Goal: Task Accomplishment & Management: Manage account settings

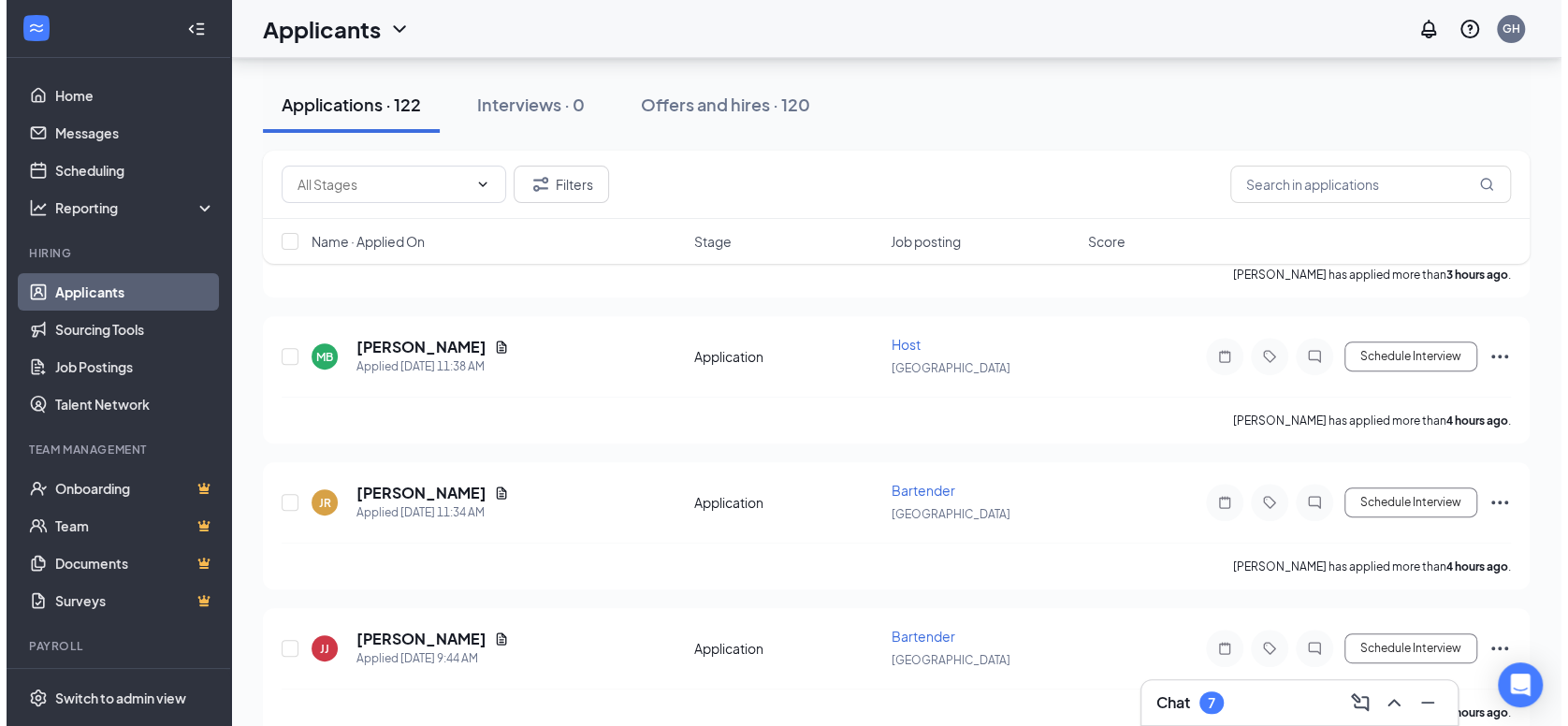
scroll to position [186, 0]
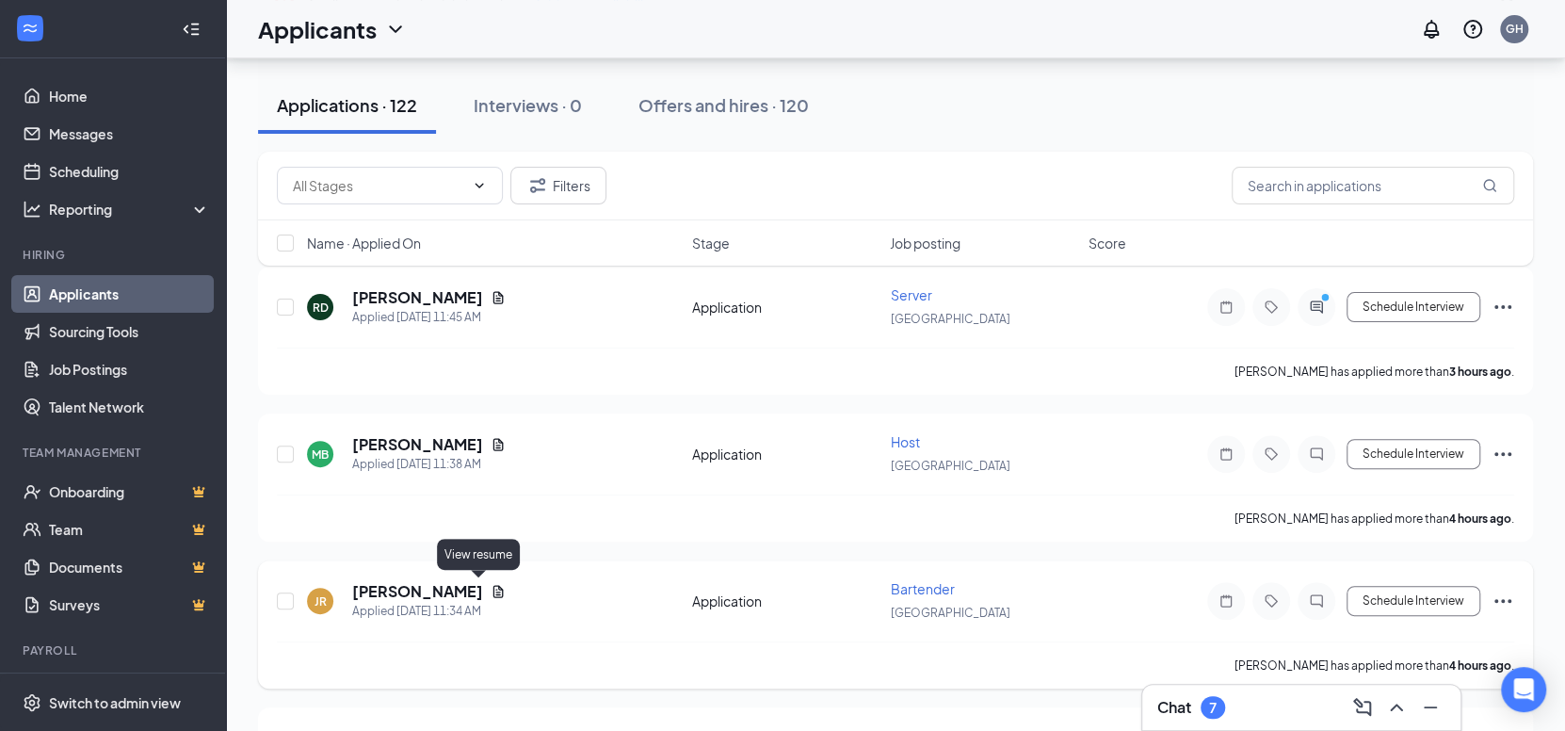
click at [491, 591] on icon "Document" at bounding box center [498, 591] width 15 height 15
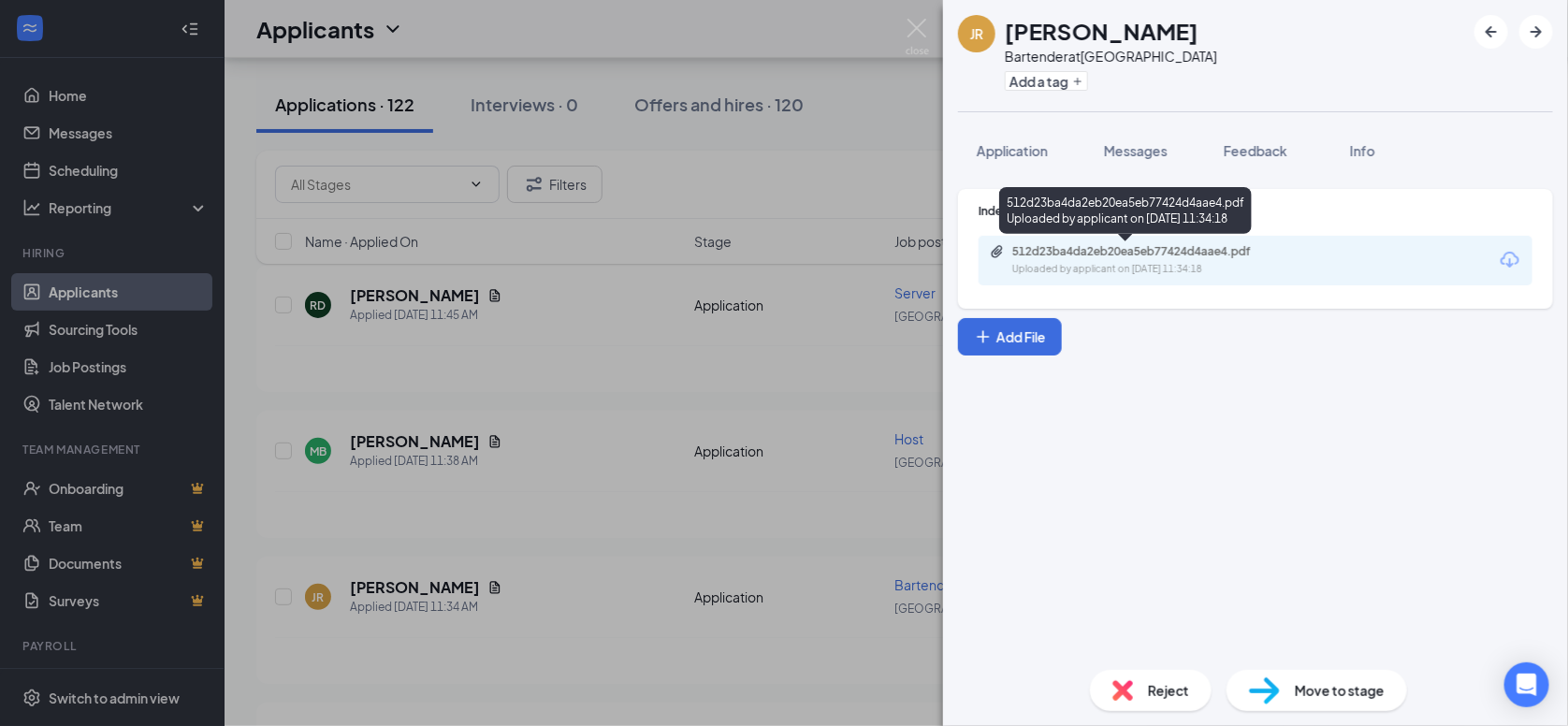
click at [1197, 262] on div "Uploaded by applicant on Sep 15, 2025 at 11:34:18" at bounding box center [1153, 269] width 280 height 15
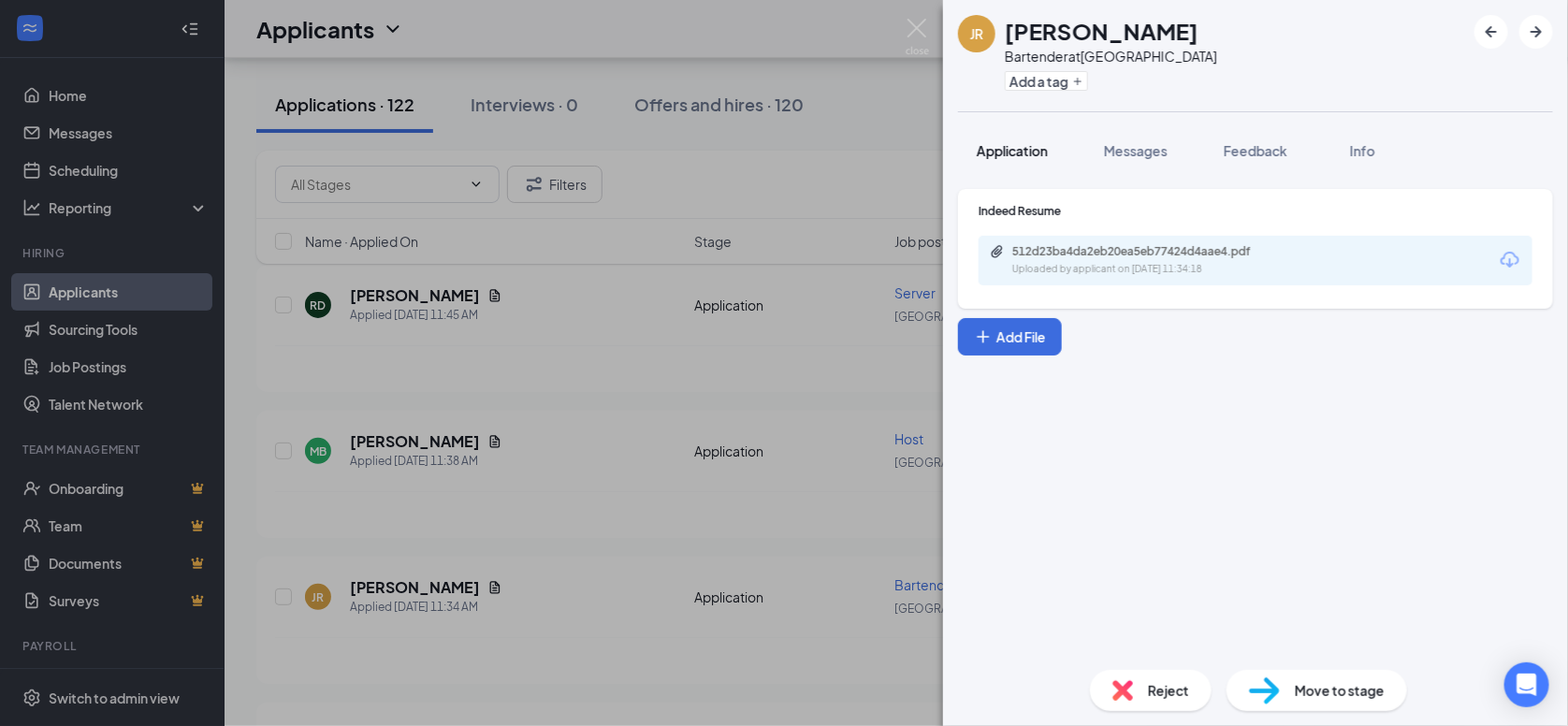
click at [1012, 146] on span "Application" at bounding box center [1013, 150] width 72 height 17
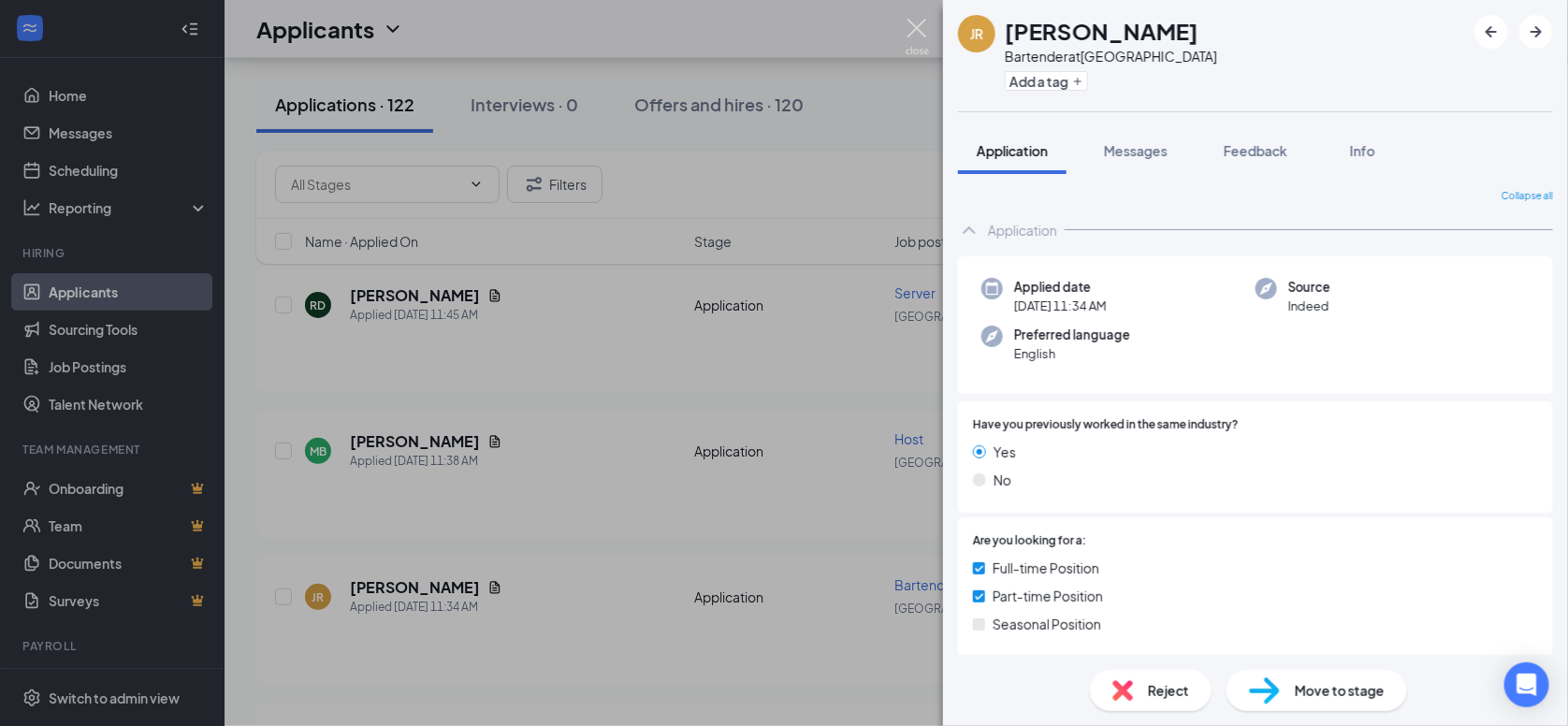
click at [919, 30] on img at bounding box center [917, 37] width 24 height 37
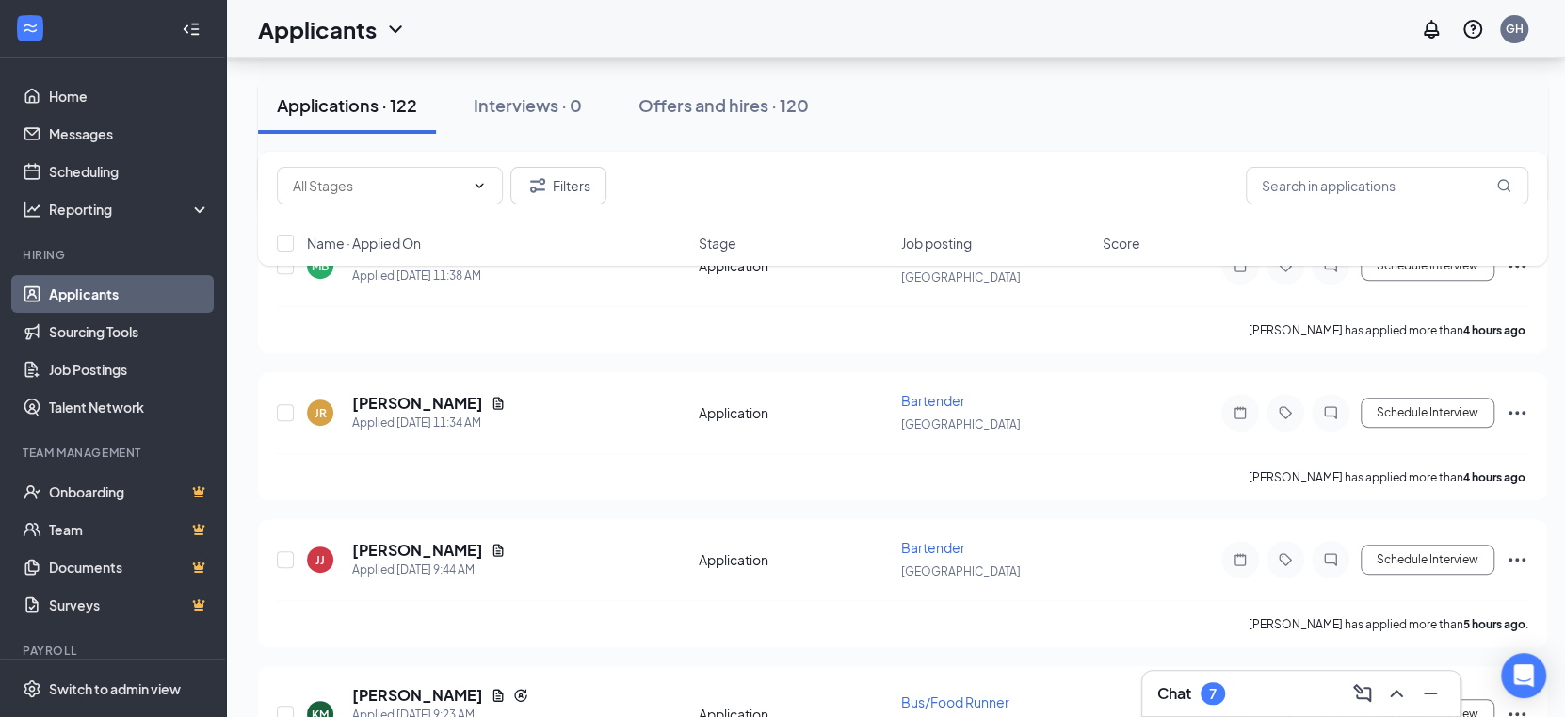
scroll to position [471, 0]
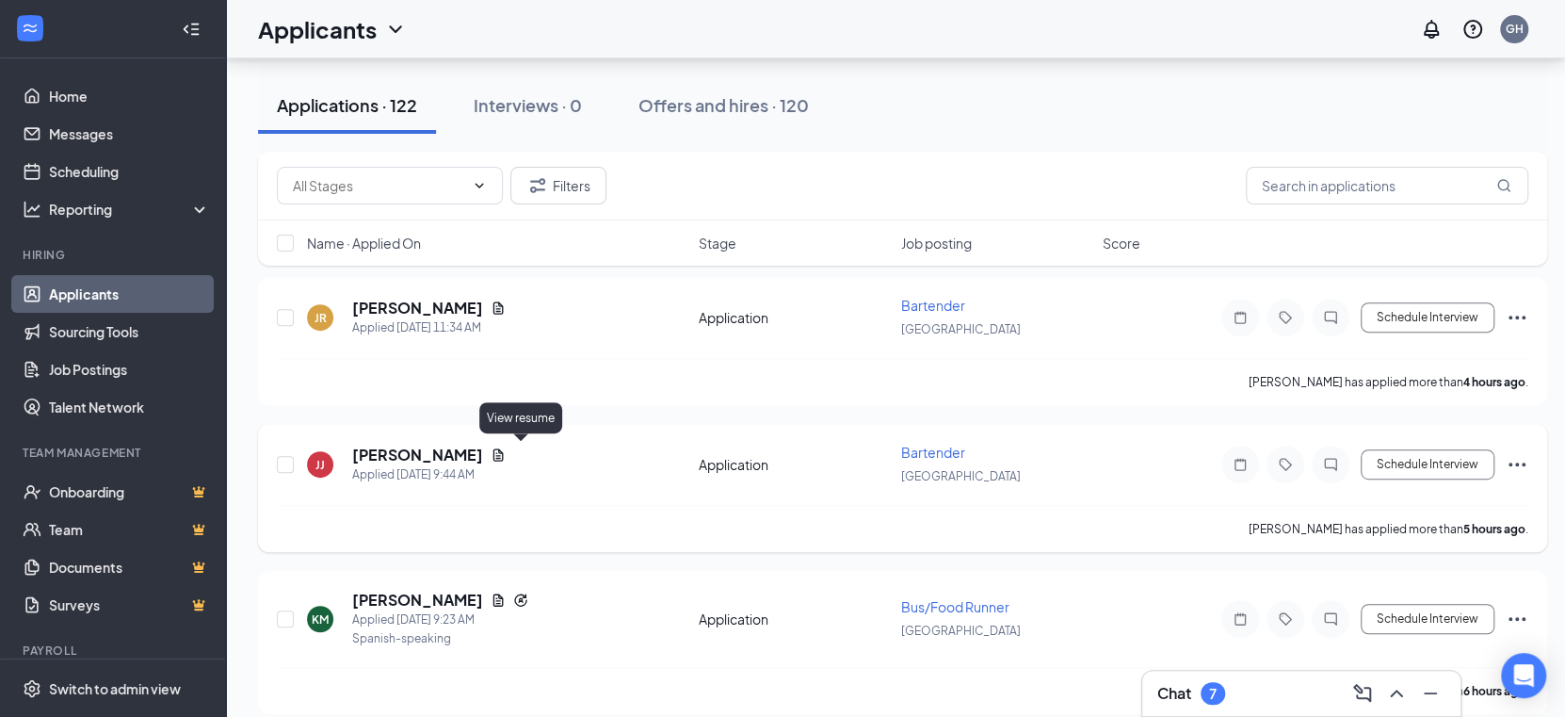
click at [504, 455] on icon "Document" at bounding box center [498, 455] width 10 height 12
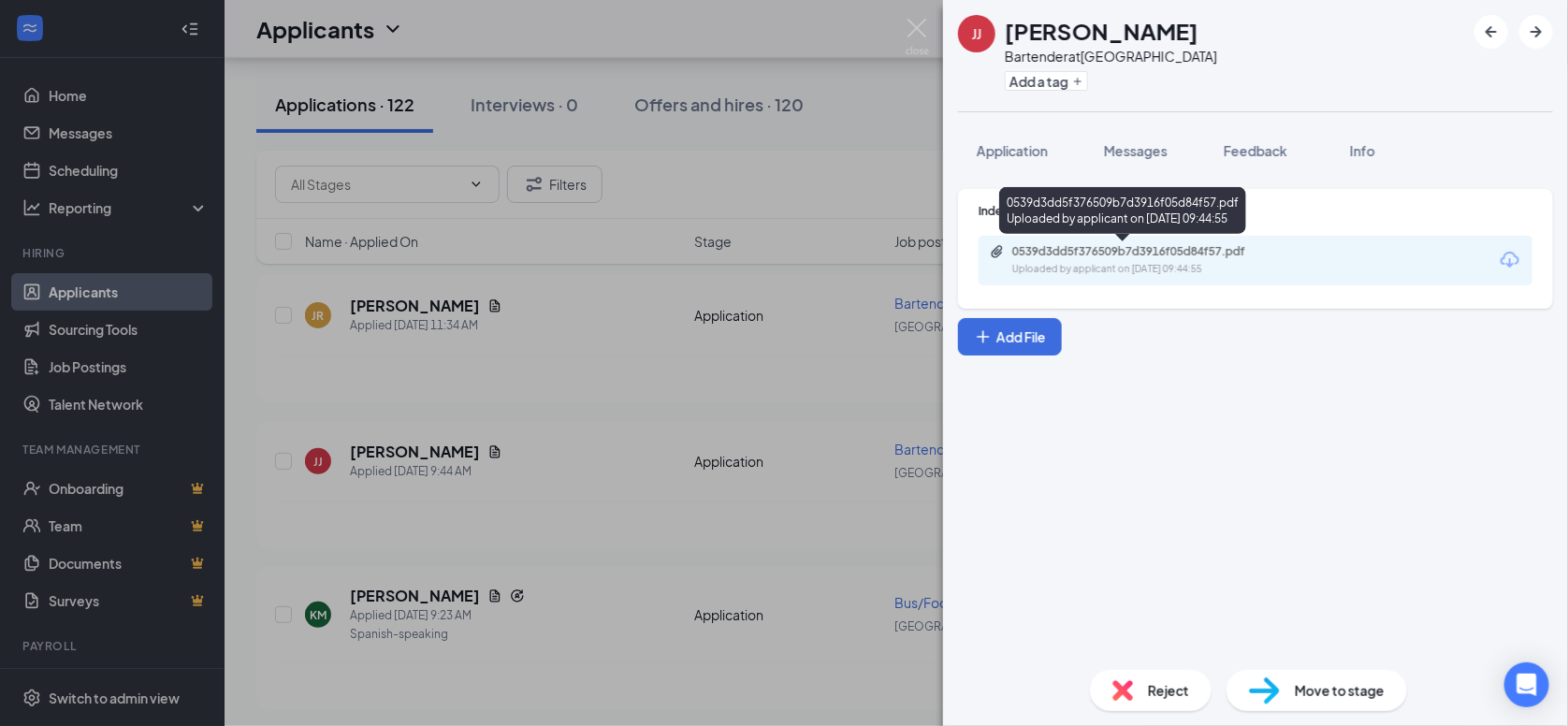
click at [1077, 241] on div "0539d3dd5f376509b7d3916f05d84f57.pdf Uploaded by applicant on Sep 15, 2025 at 0…" at bounding box center [1255, 260] width 553 height 50
click at [1077, 263] on div "Uploaded by applicant on Sep 15, 2025 at 09:44:55" at bounding box center [1153, 269] width 280 height 15
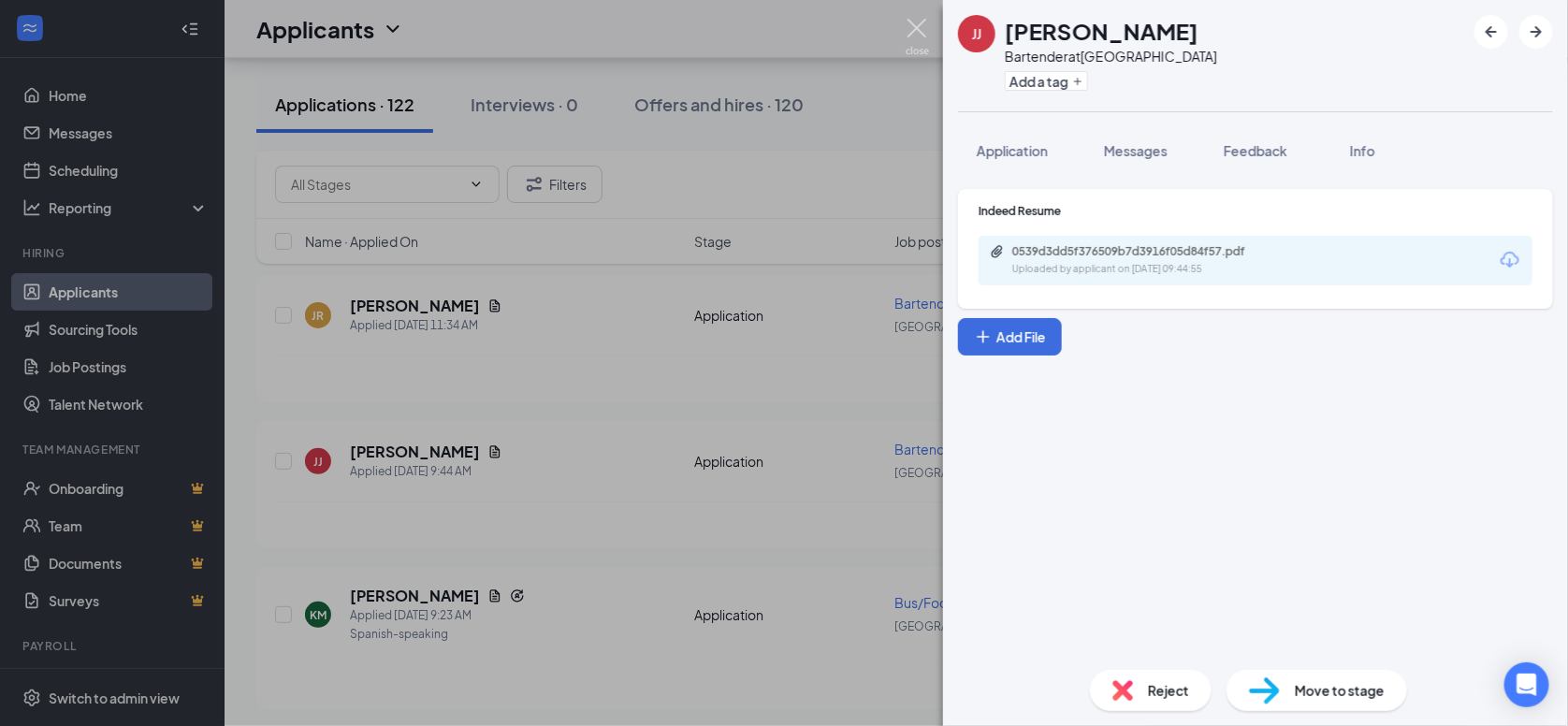
click at [911, 32] on img at bounding box center [917, 37] width 24 height 37
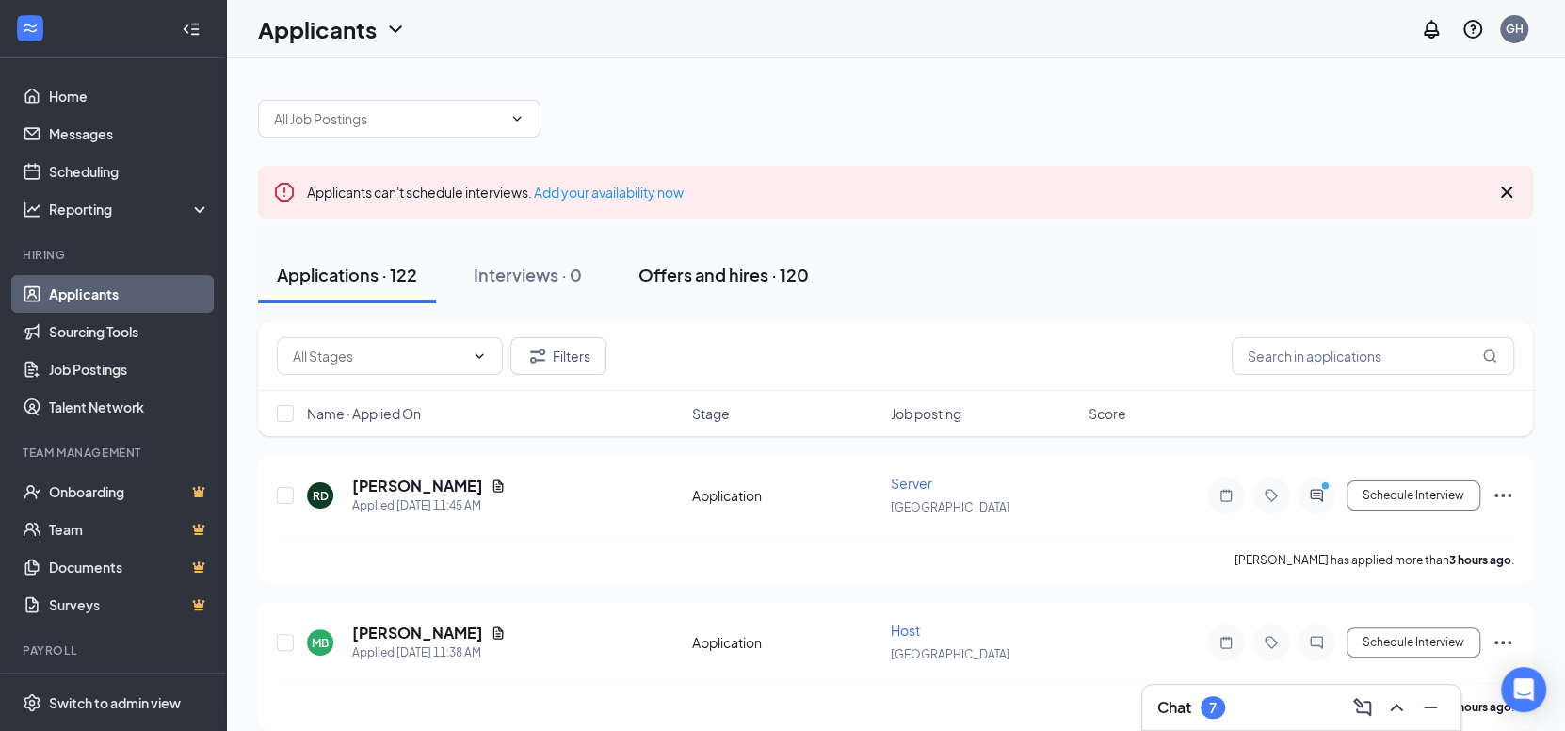
click at [787, 282] on div "Offers and hires · 120" at bounding box center [723, 275] width 170 height 24
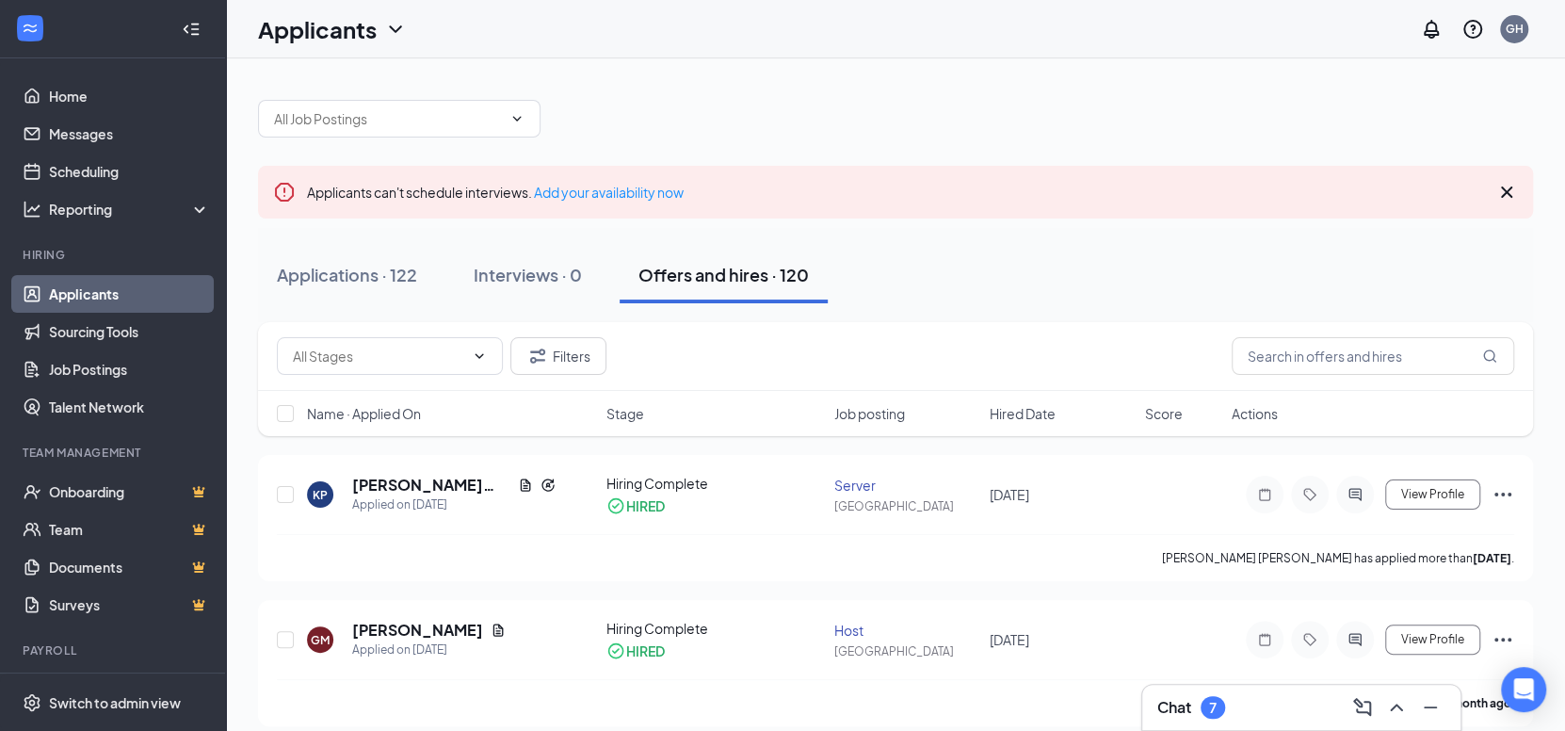
click at [1258, 699] on div "Chat 7" at bounding box center [1301, 707] width 288 height 30
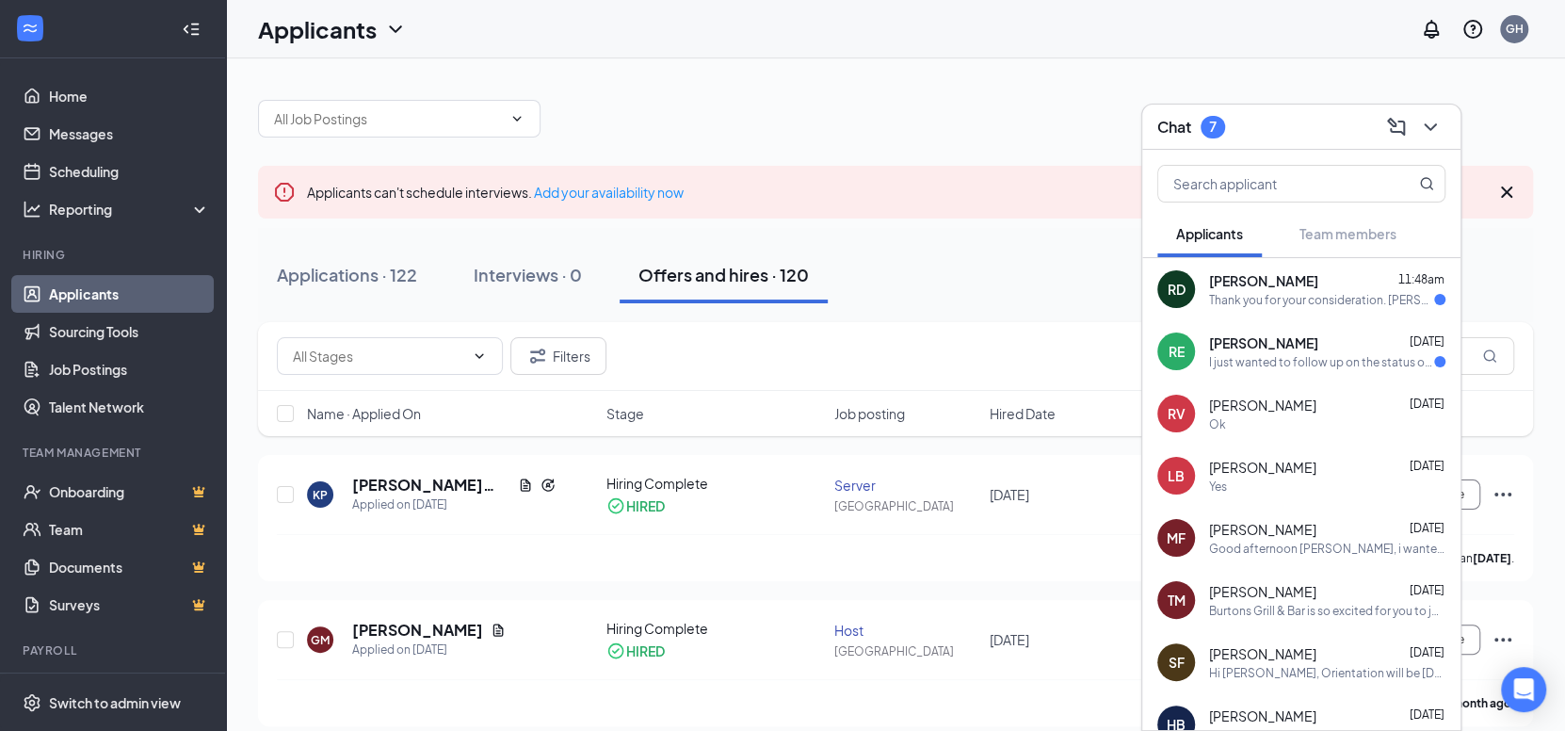
click at [1249, 298] on div "Thank you for your consideration. [PERSON_NAME]" at bounding box center [1321, 300] width 225 height 16
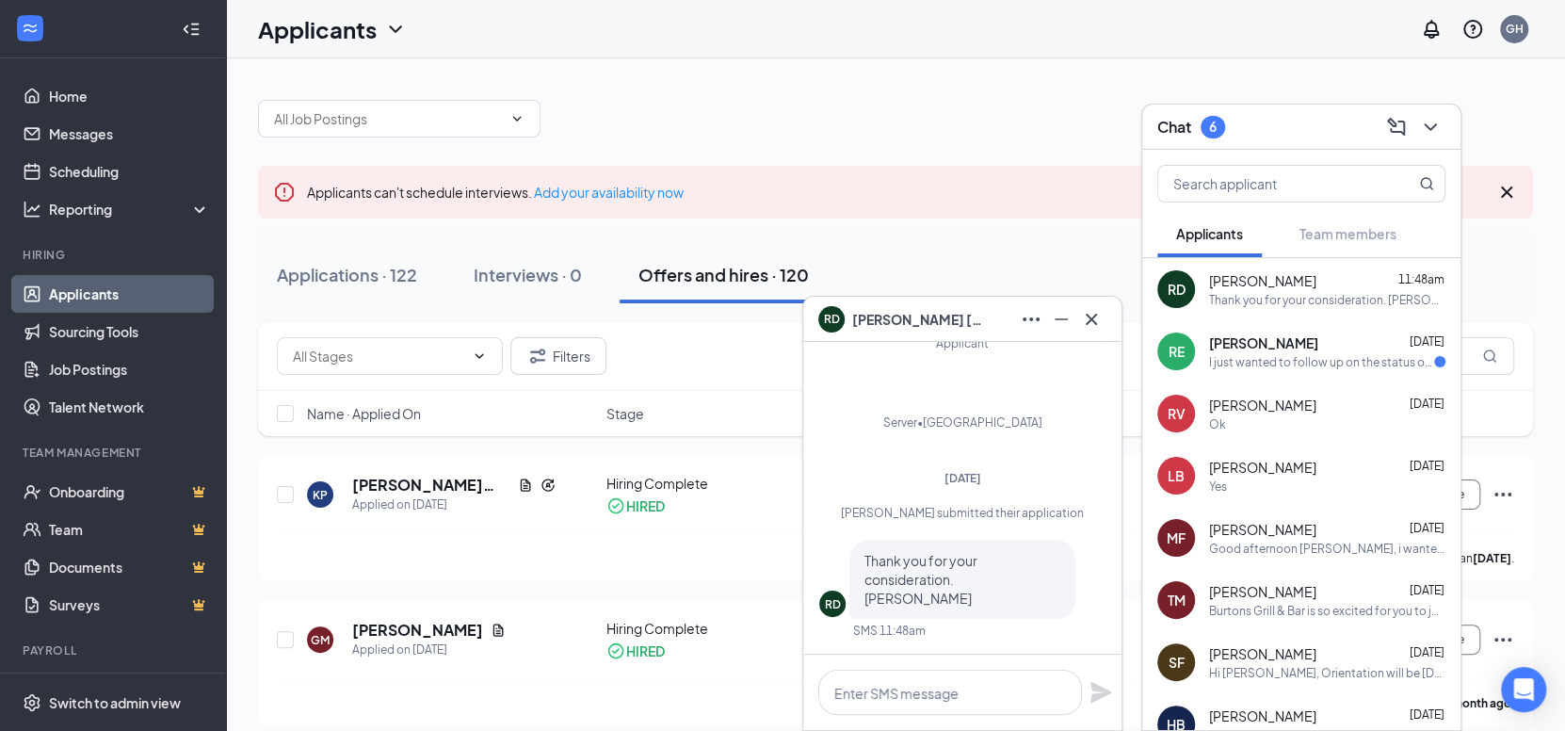
click at [1283, 369] on div "RE [PERSON_NAME] [DATE] I just wanted to follow up on the status of my applicat…" at bounding box center [1301, 351] width 318 height 62
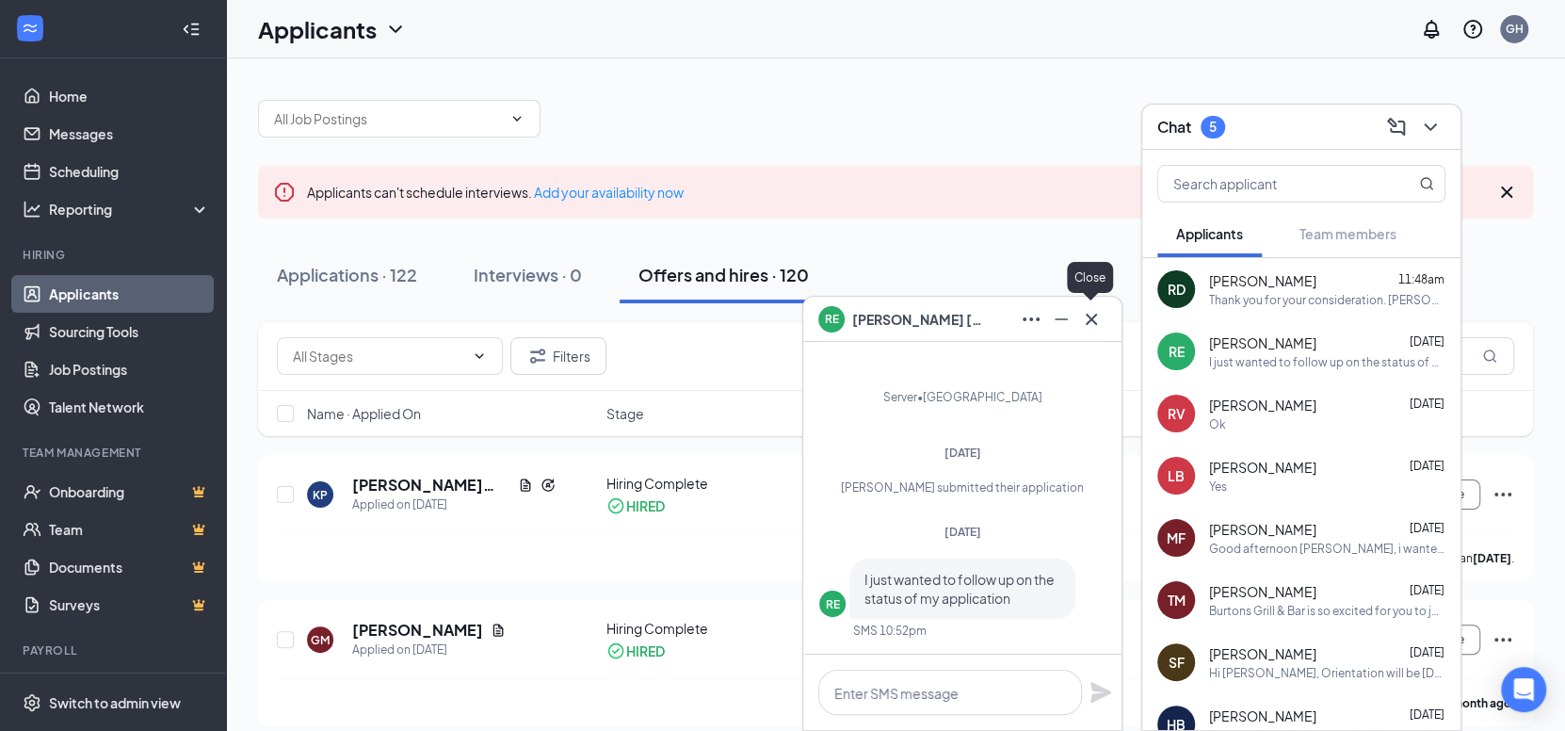
click at [1099, 325] on icon "Cross" at bounding box center [1091, 319] width 23 height 23
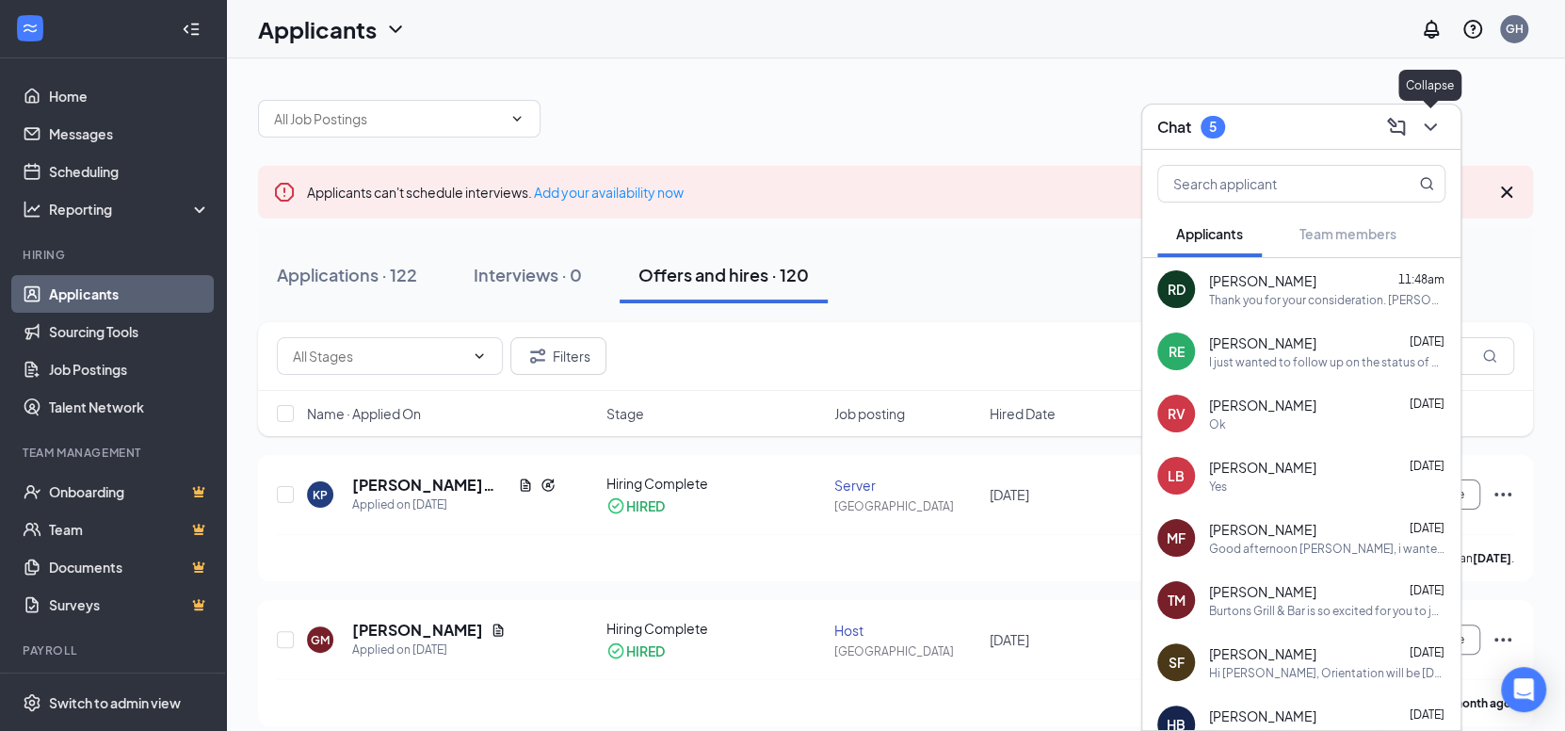
click at [1423, 131] on icon "ChevronDown" at bounding box center [1430, 127] width 23 height 23
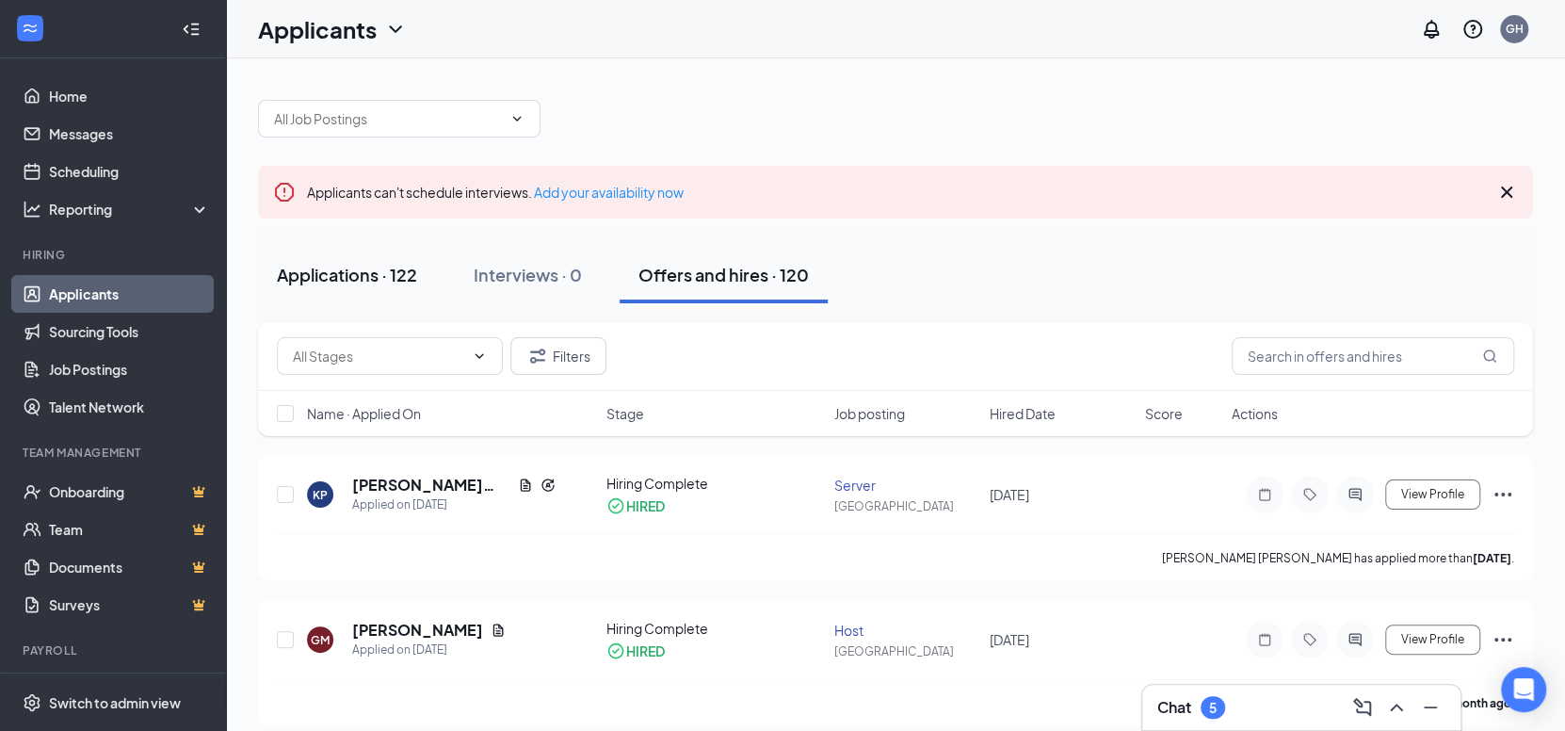
click at [377, 266] on div "Applications · 122" at bounding box center [347, 275] width 140 height 24
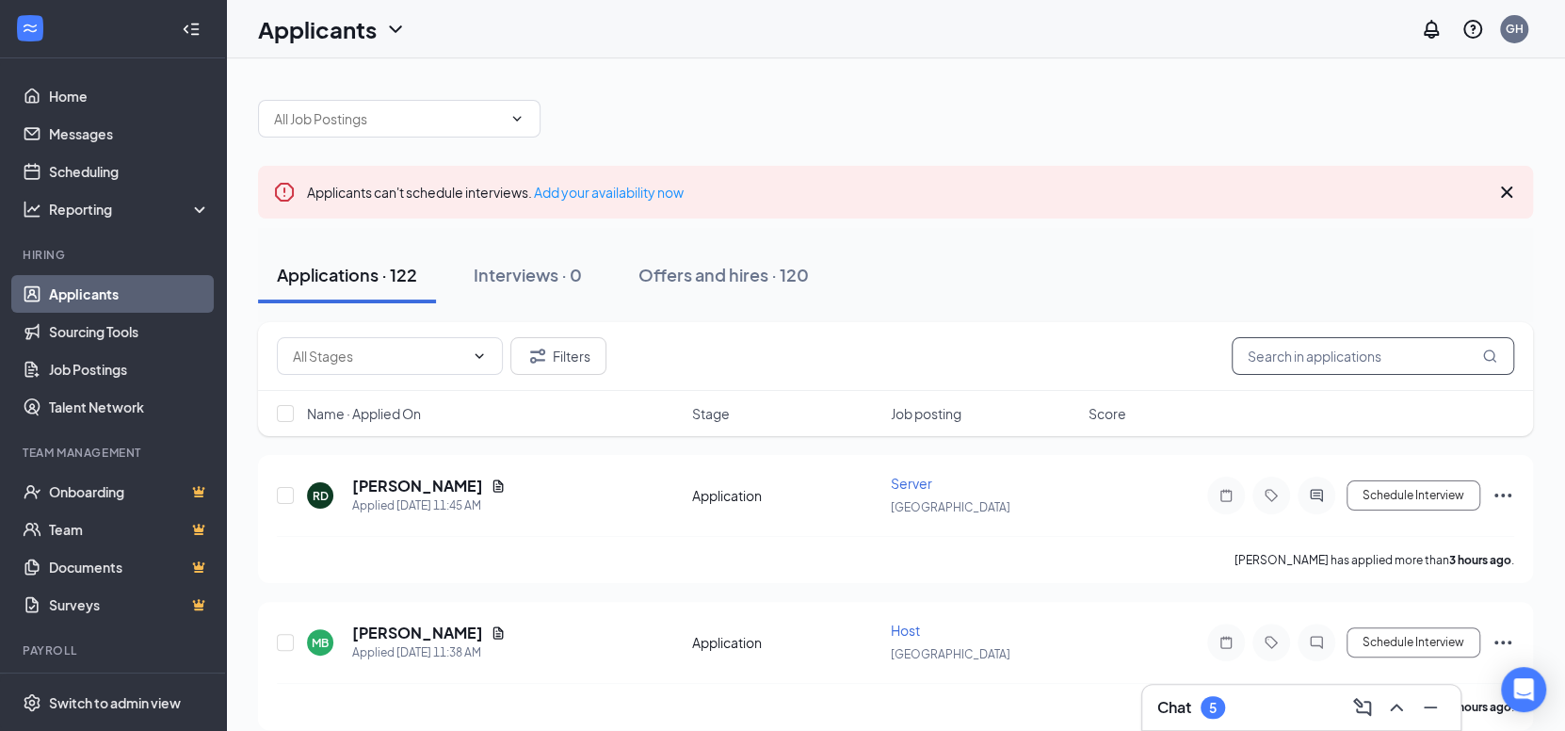
click at [1316, 350] on input "text" at bounding box center [1373, 356] width 282 height 38
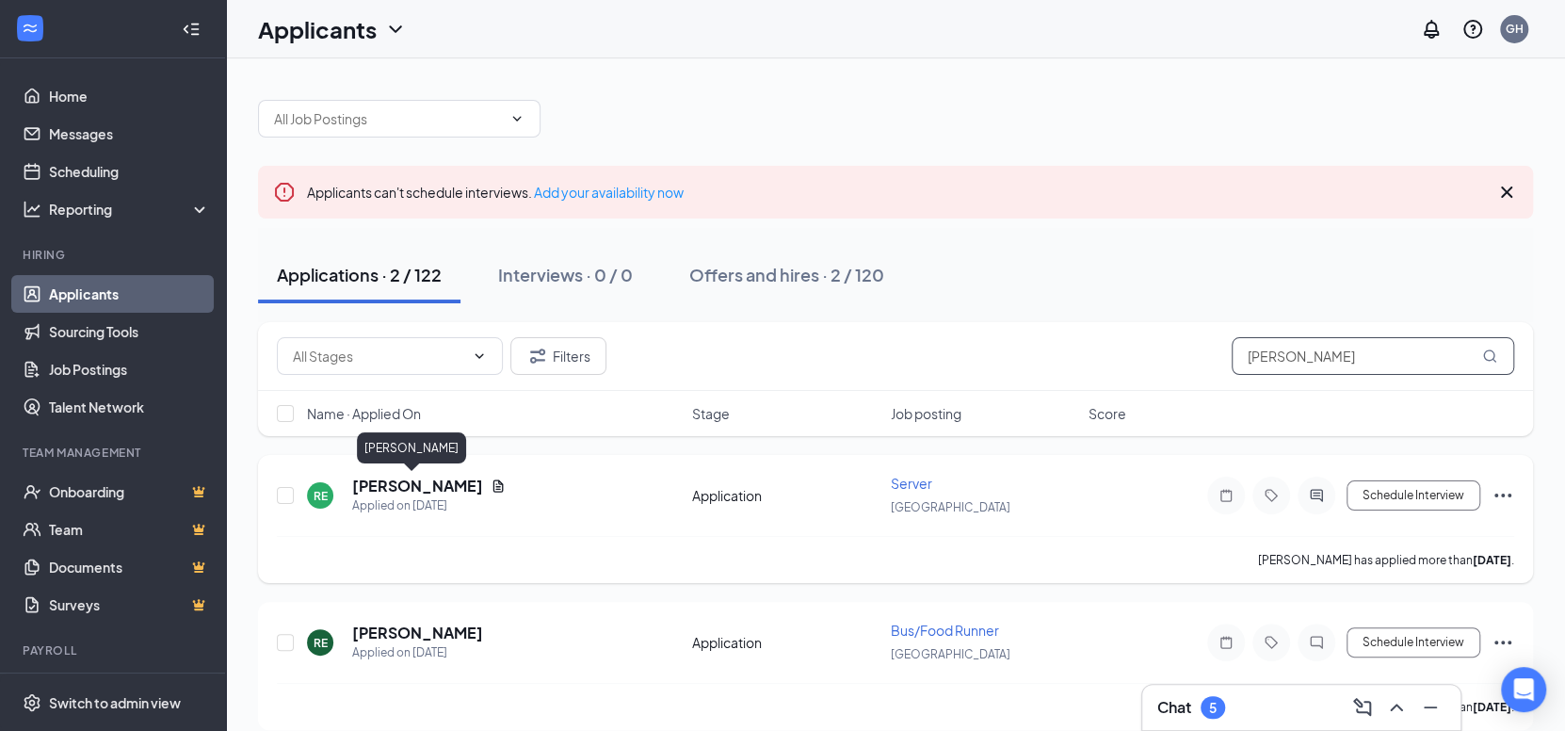
type input "[PERSON_NAME]"
click at [398, 481] on h5 "[PERSON_NAME]" at bounding box center [417, 485] width 131 height 21
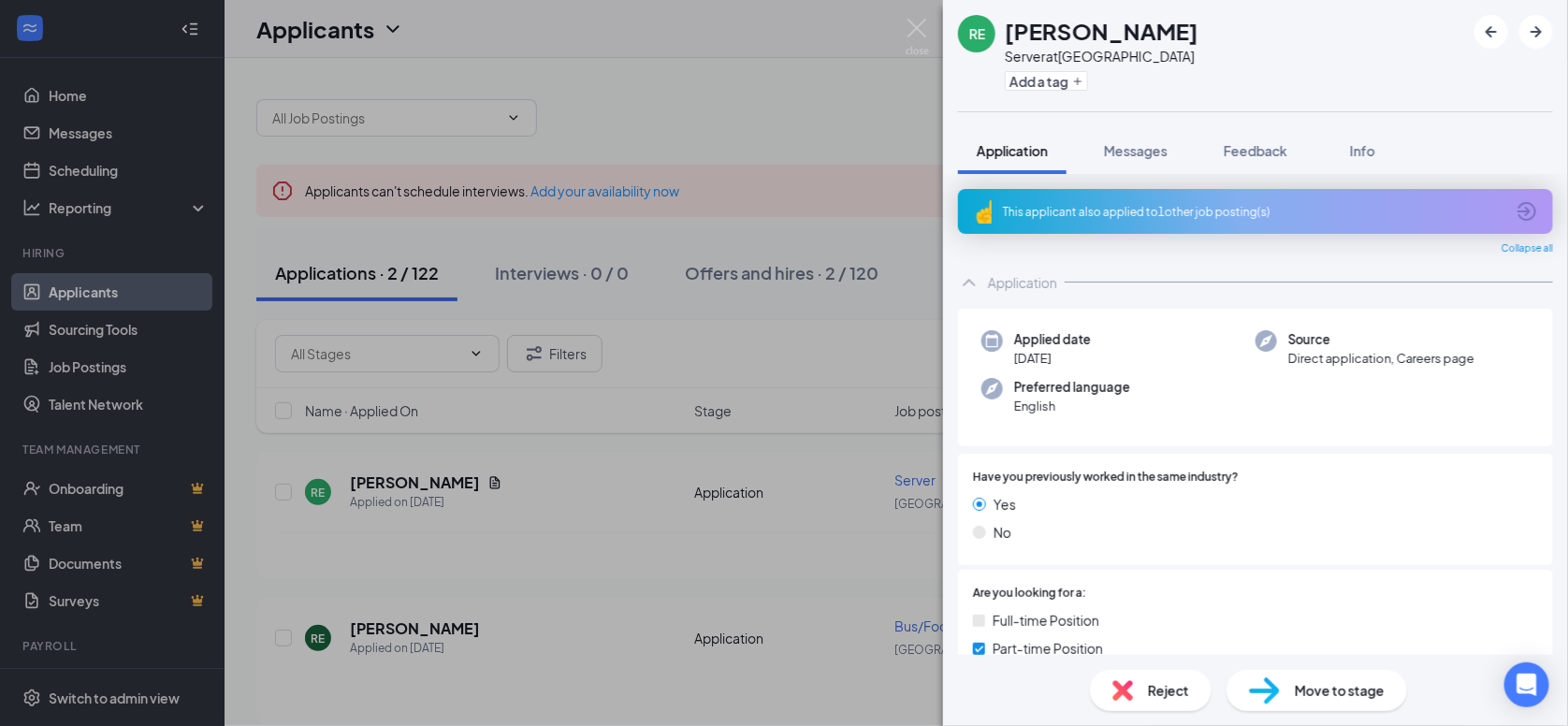
click at [1515, 206] on icon "ArrowCircle" at bounding box center [1526, 211] width 23 height 23
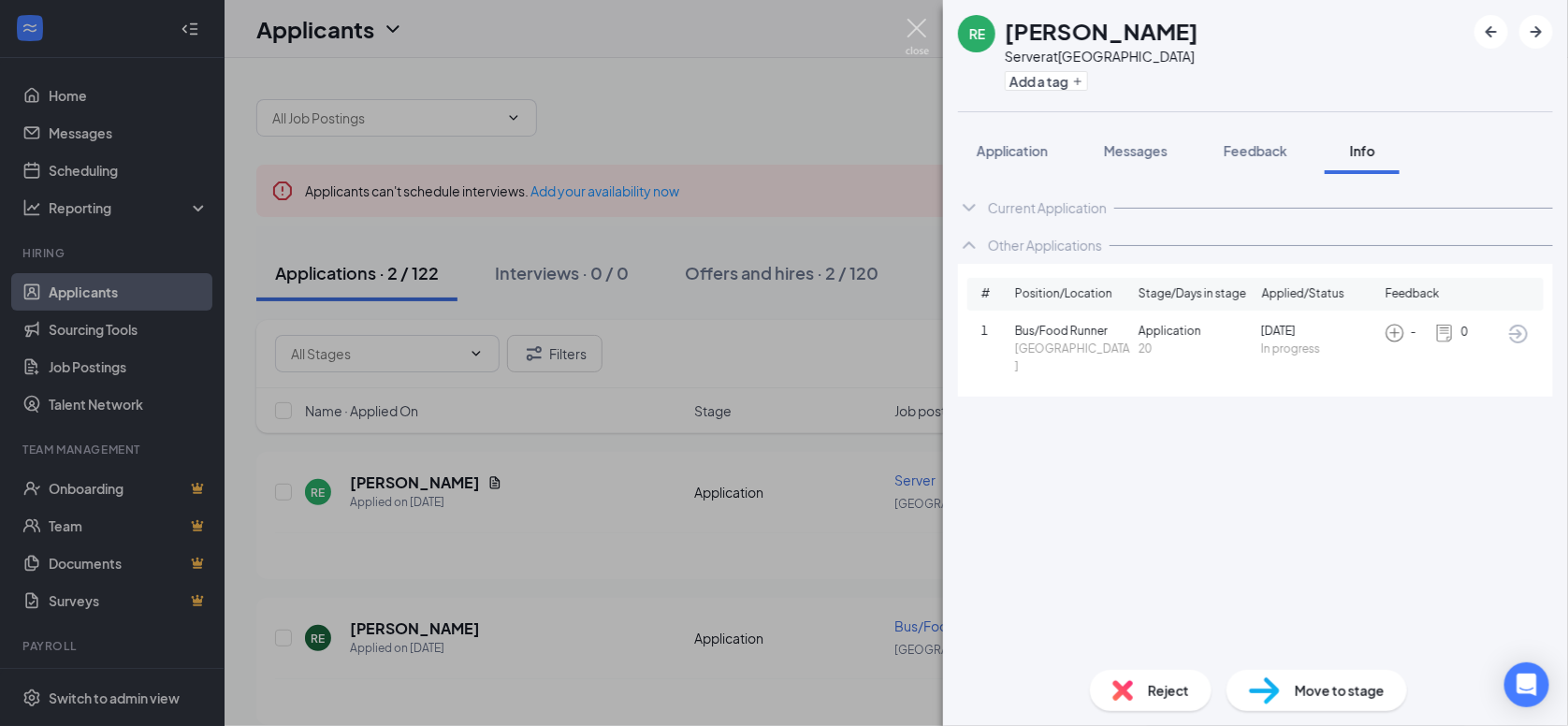
click at [910, 30] on img at bounding box center [917, 37] width 24 height 37
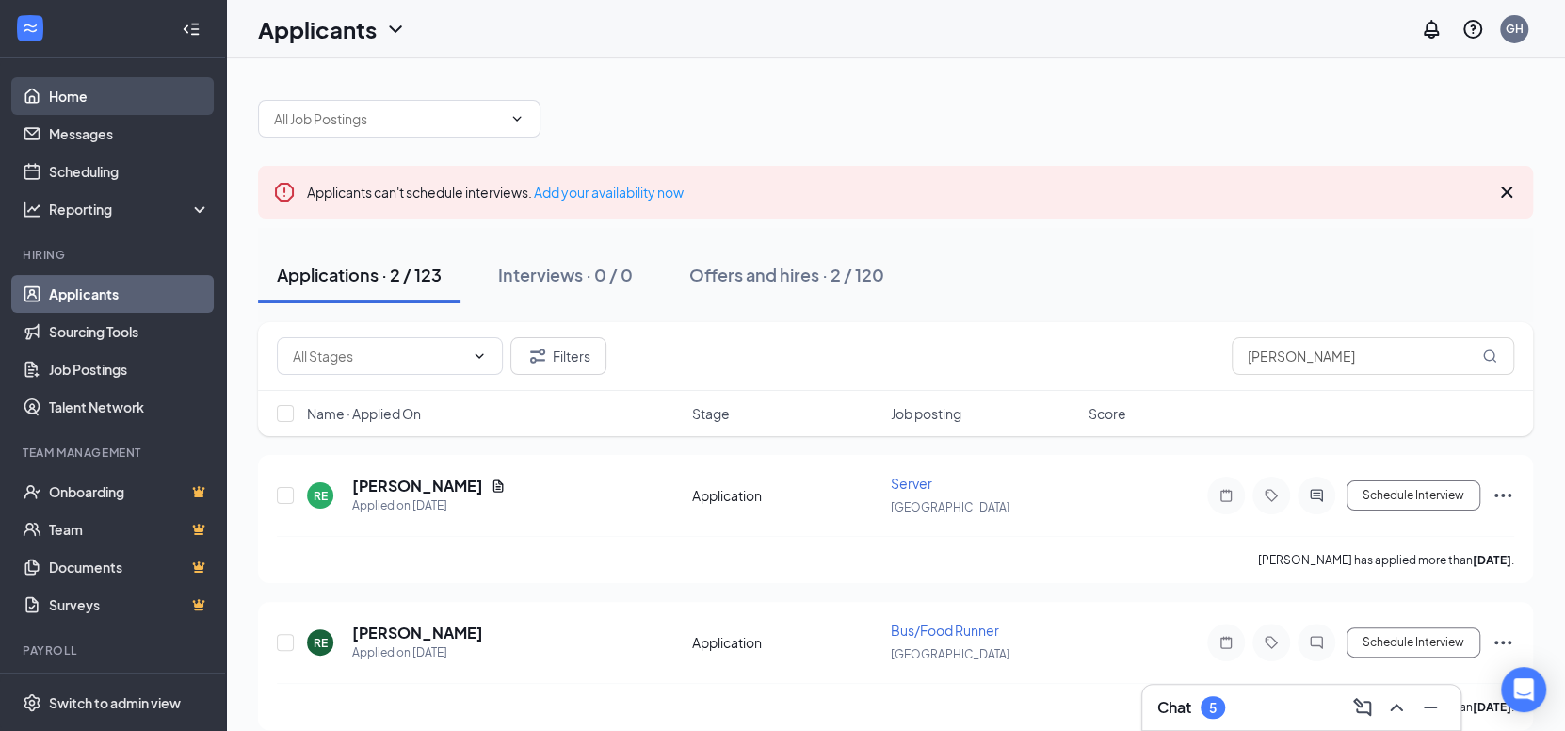
click at [58, 82] on link "Home" at bounding box center [129, 96] width 161 height 38
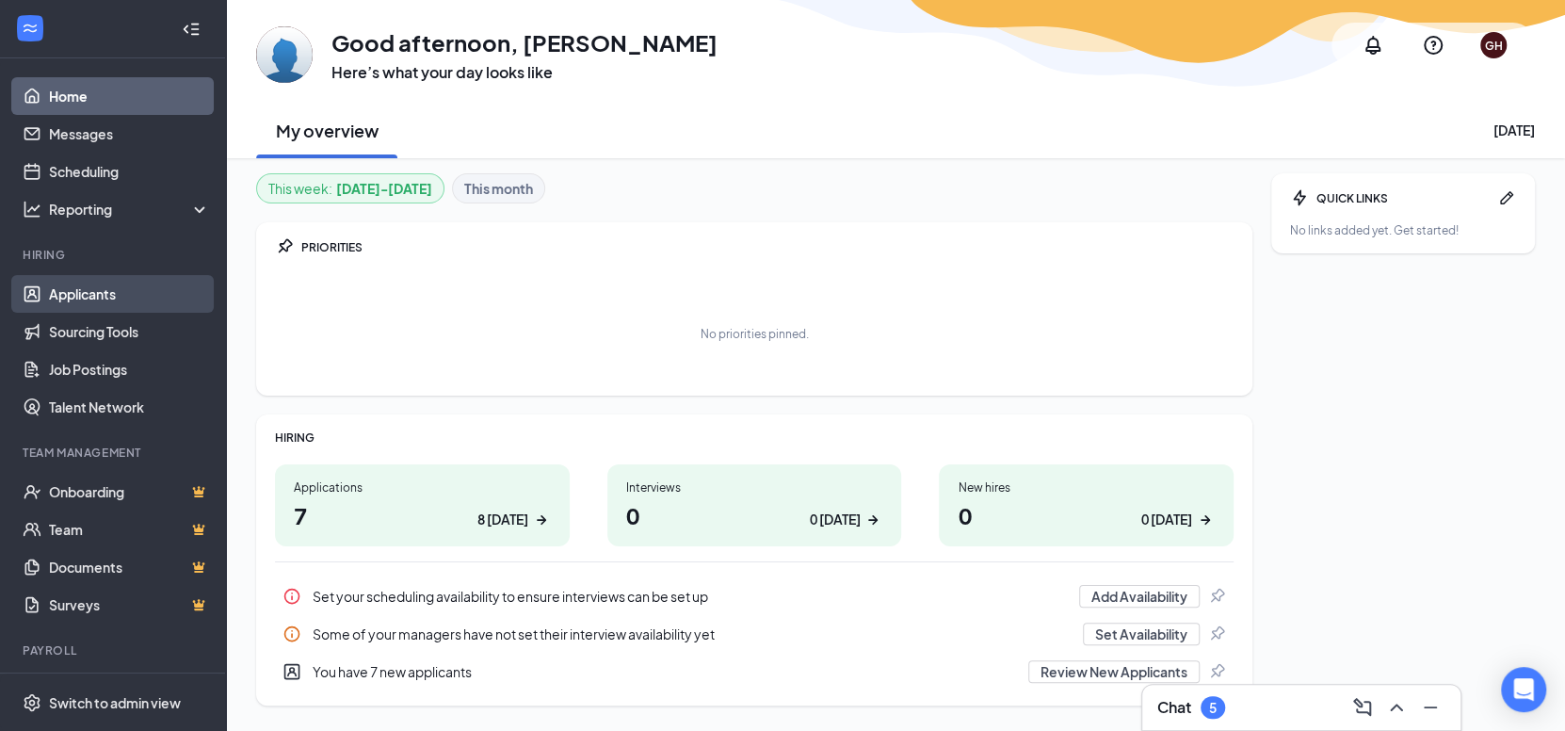
click at [71, 286] on link "Applicants" at bounding box center [129, 294] width 161 height 38
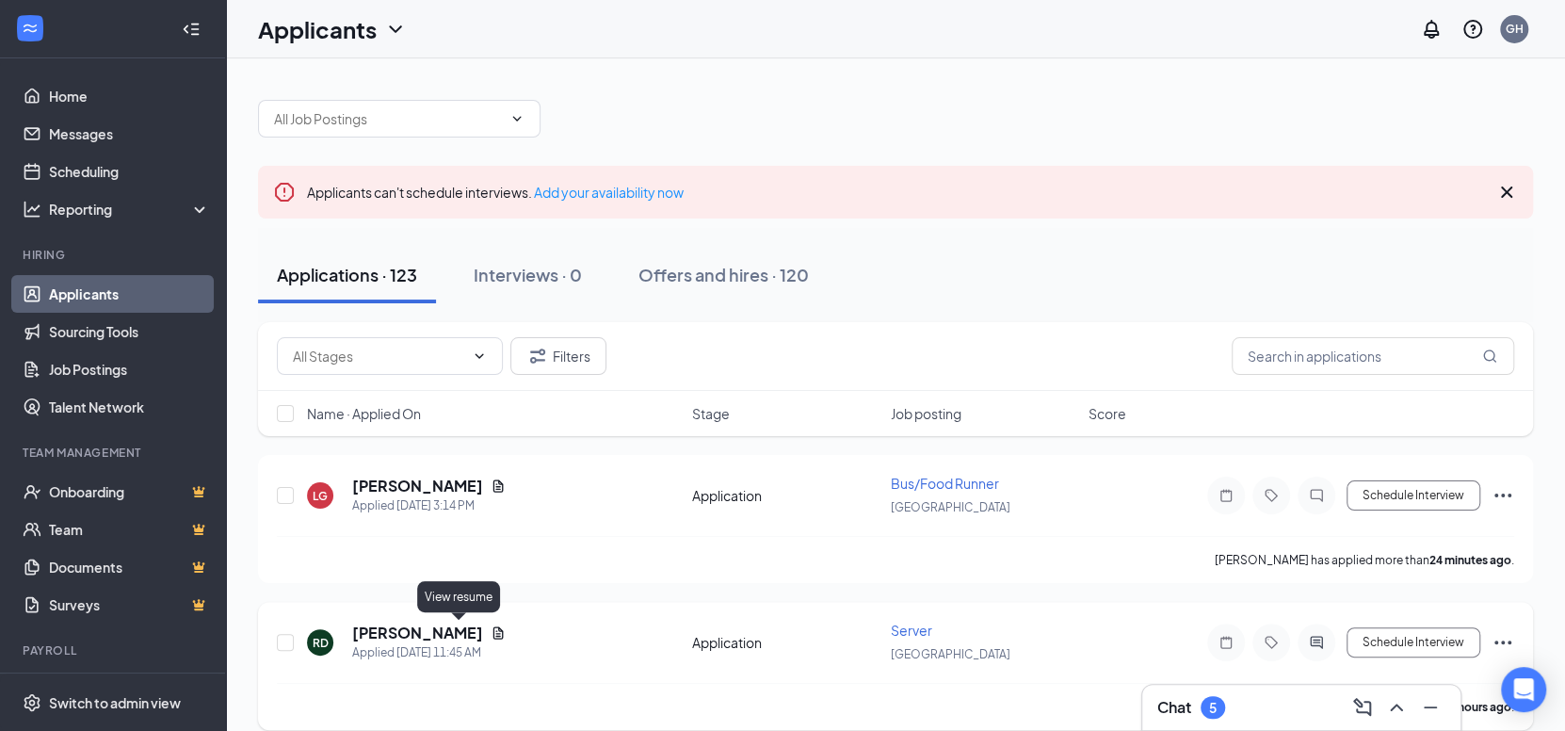
click at [491, 628] on icon "Document" at bounding box center [498, 632] width 15 height 15
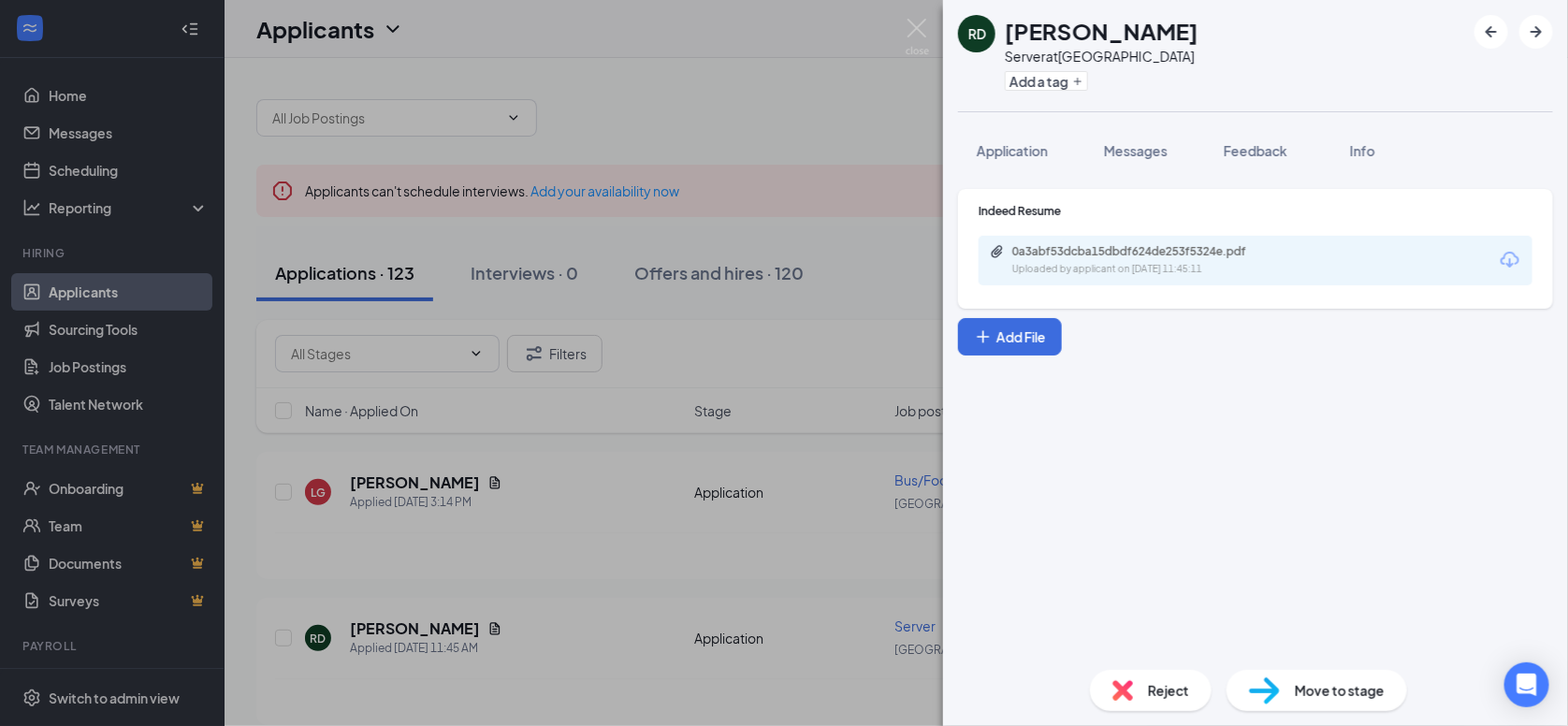
click at [1144, 251] on div "0a3abf53dcba15dbdf624de253f5324e.pdf" at bounding box center [1144, 251] width 262 height 15
click at [909, 33] on img at bounding box center [917, 37] width 24 height 37
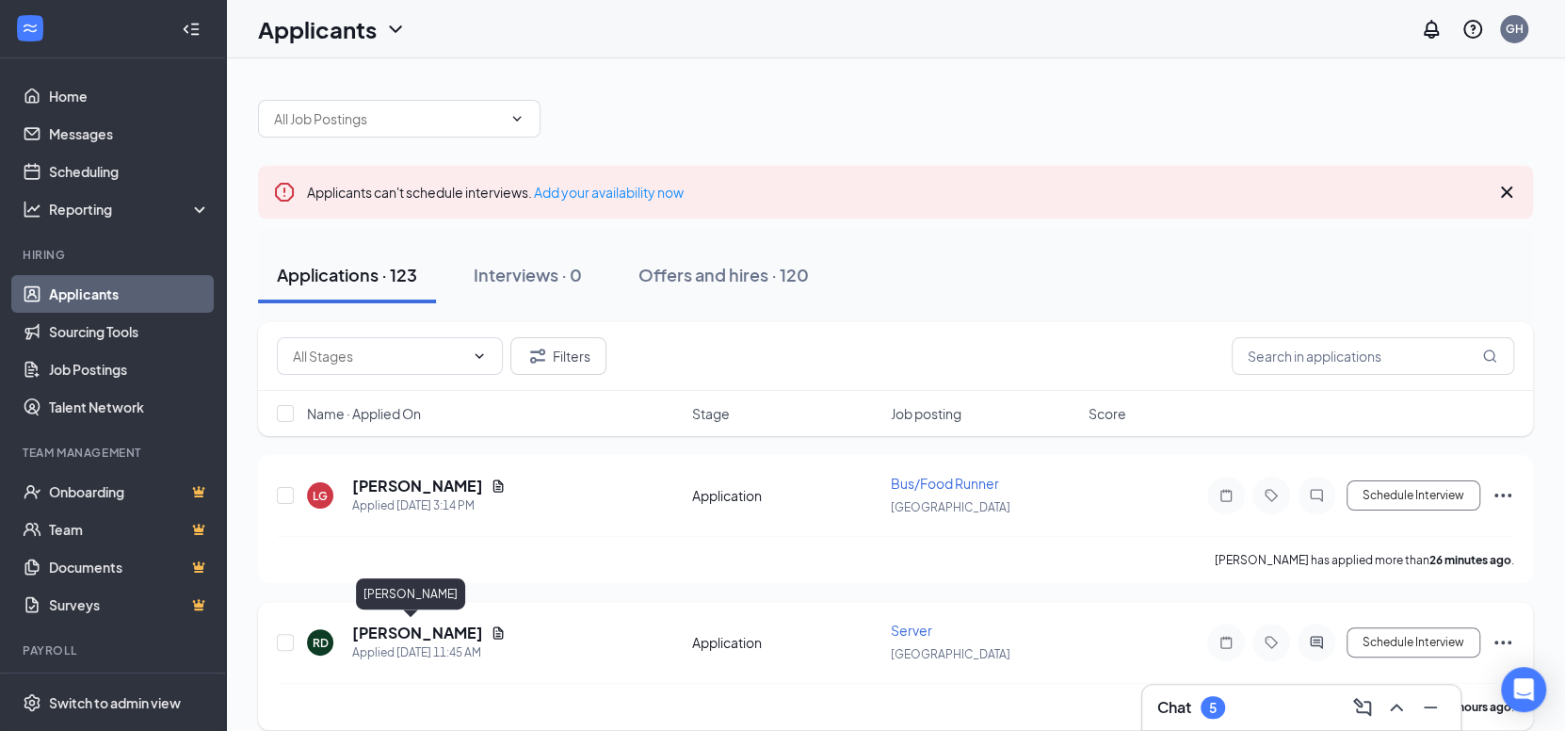
click at [406, 626] on h5 "[PERSON_NAME]" at bounding box center [417, 632] width 131 height 21
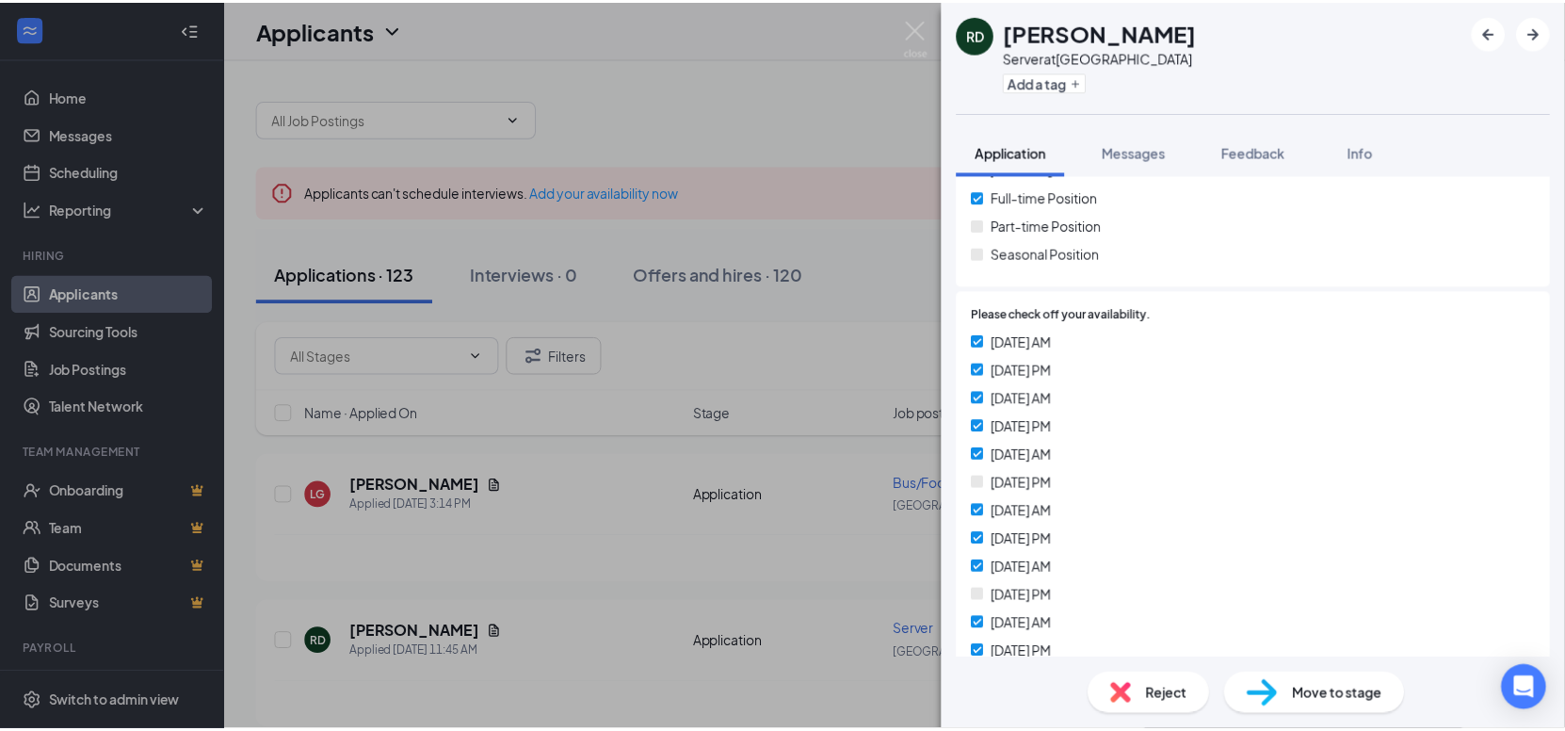
scroll to position [187, 0]
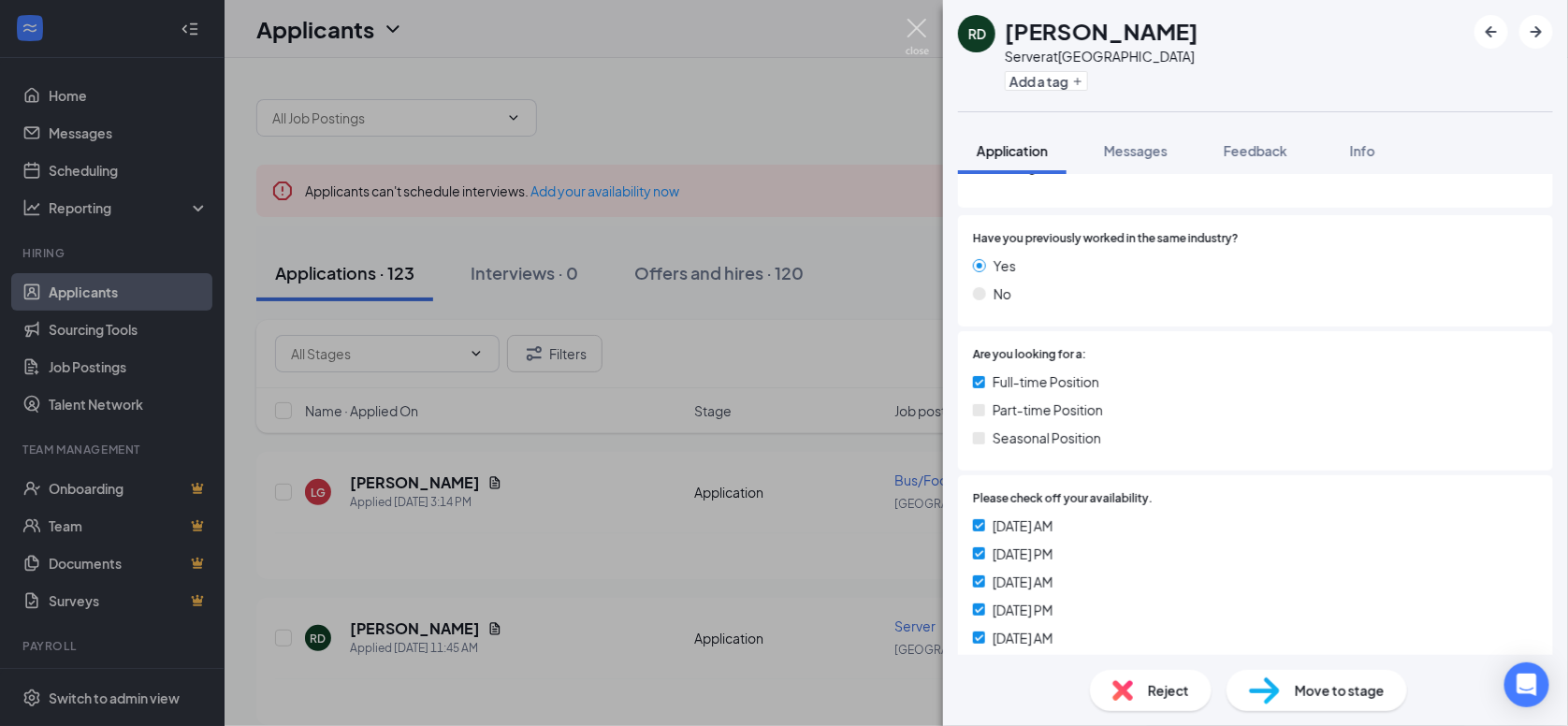
click at [908, 21] on img at bounding box center [917, 37] width 24 height 37
